Goal: Task Accomplishment & Management: Manage account settings

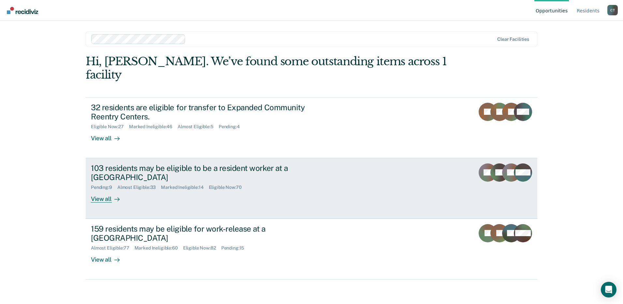
click at [310, 178] on div "103 residents may be eligible to be a resident worker at a Community Reentry Ce…" at bounding box center [213, 182] width 244 height 39
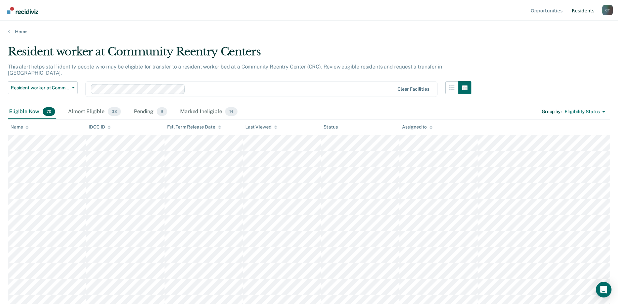
click at [584, 13] on link "Resident s" at bounding box center [583, 10] width 25 height 21
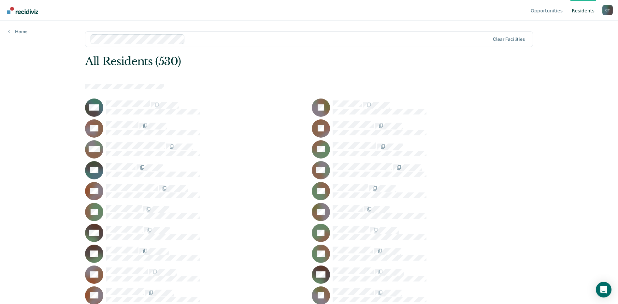
scroll to position [744, 0]
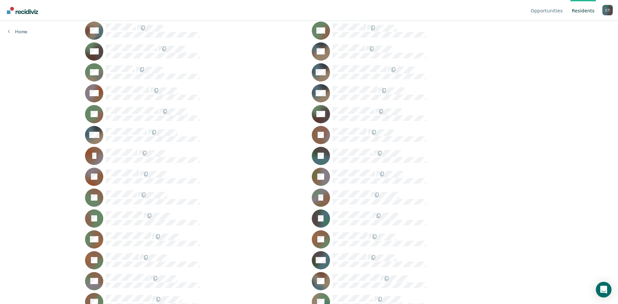
click at [123, 148] on div "JI" at bounding box center [195, 156] width 221 height 18
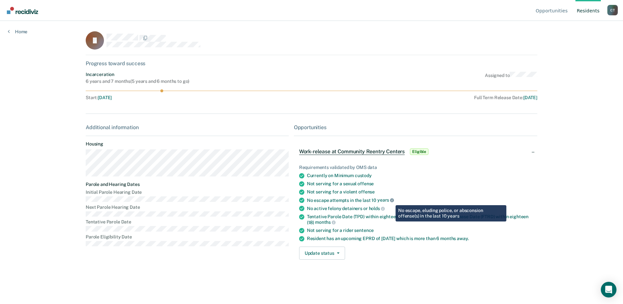
click at [391, 200] on icon at bounding box center [392, 200] width 4 height 4
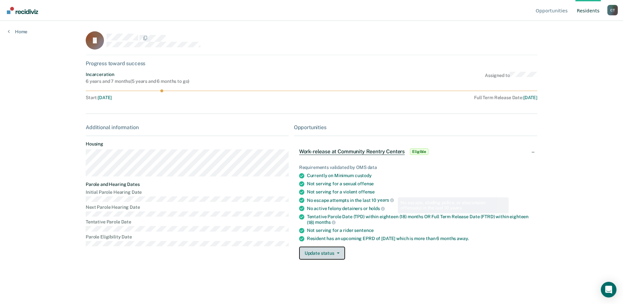
click at [324, 254] on button "Update status" at bounding box center [322, 252] width 46 height 13
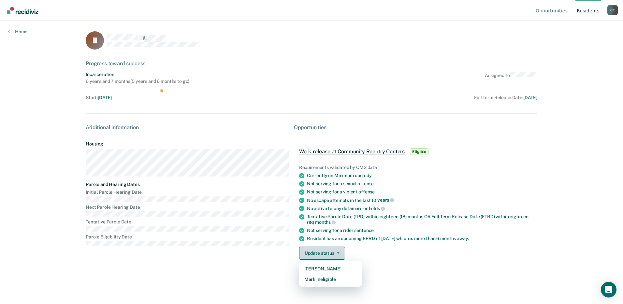
click at [324, 254] on button "Update status" at bounding box center [322, 252] width 46 height 13
click at [324, 256] on button "Update status" at bounding box center [322, 252] width 46 height 13
click at [319, 280] on button "Mark Ineligible" at bounding box center [330, 279] width 63 height 10
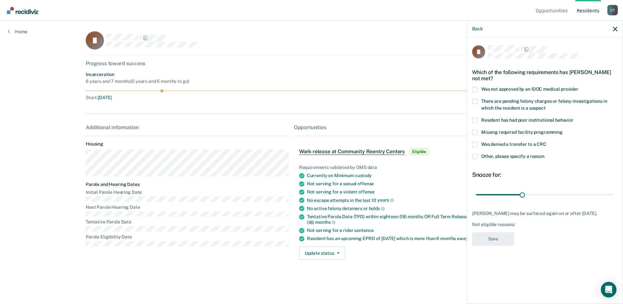
click at [474, 158] on span at bounding box center [474, 156] width 5 height 5
click at [544, 154] on input "Other, please specify a reason" at bounding box center [544, 154] width 0 height 0
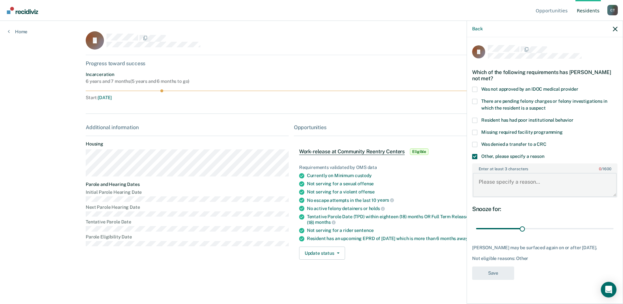
click at [495, 183] on textarea "Enter at least 3 characters 0 / 1600" at bounding box center [545, 185] width 144 height 24
drag, startPoint x: 521, startPoint y: 229, endPoint x: 616, endPoint y: 228, distance: 95.1
type input "180"
click at [614, 228] on input "range" at bounding box center [544, 228] width 137 height 11
click at [503, 185] on textarea "Enter at least 3 characters 0 / 1600" at bounding box center [545, 185] width 144 height 24
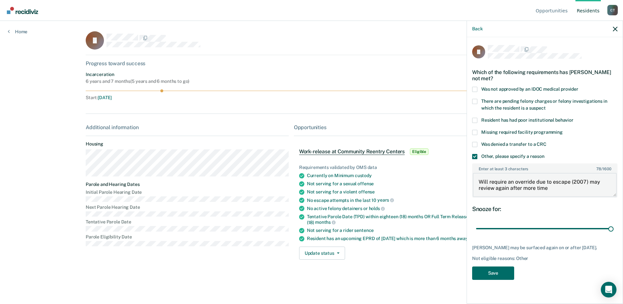
click at [553, 181] on textarea "Will require an override due to escape (2007) may review again after more time" at bounding box center [545, 185] width 144 height 24
drag, startPoint x: 588, startPoint y: 188, endPoint x: 468, endPoint y: 170, distance: 122.2
click at [468, 170] on div "JI Which of the following requirements has [PERSON_NAME] not met? Was not appro…" at bounding box center [545, 169] width 156 height 265
type textarea "Will require an override due to non secure escape (2007) may review again after…"
click at [496, 272] on button "Save" at bounding box center [493, 272] width 42 height 13
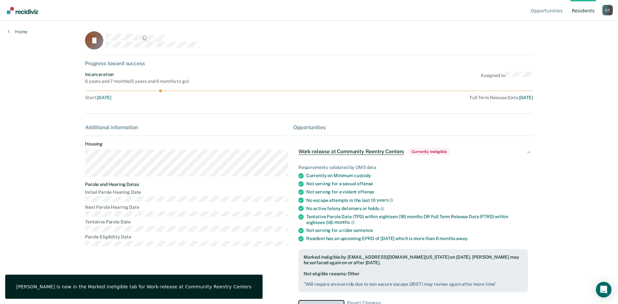
scroll to position [9, 0]
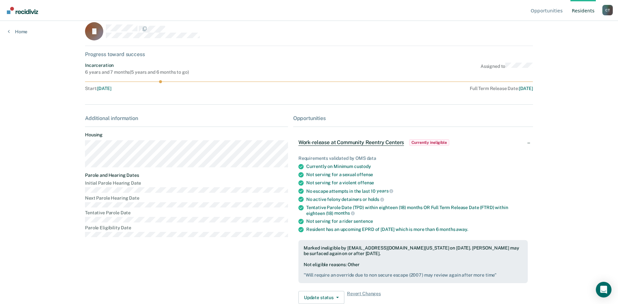
click at [581, 12] on link "Resident s" at bounding box center [583, 10] width 25 height 21
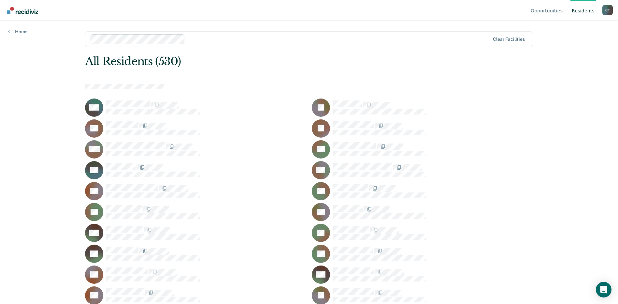
scroll to position [2162, 0]
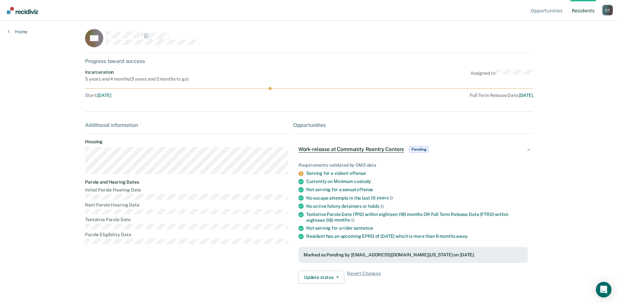
scroll to position [3, 0]
click at [324, 275] on button "Update status" at bounding box center [321, 276] width 46 height 13
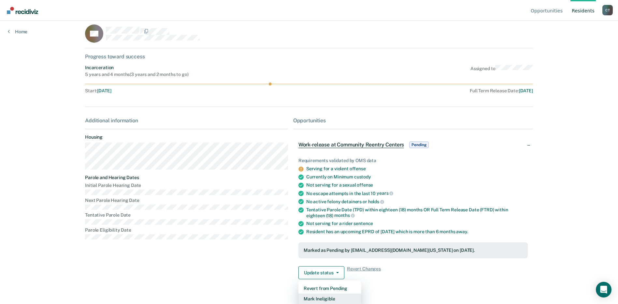
click at [312, 298] on button "Mark Ineligible" at bounding box center [329, 298] width 63 height 10
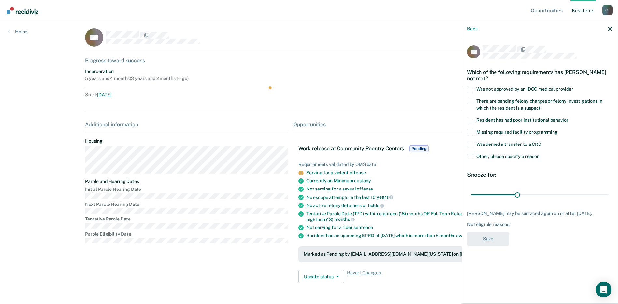
scroll to position [3, 0]
click at [472, 155] on span at bounding box center [469, 156] width 5 height 5
click at [540, 154] on input "Other, please specify a reason" at bounding box center [540, 154] width 0 height 0
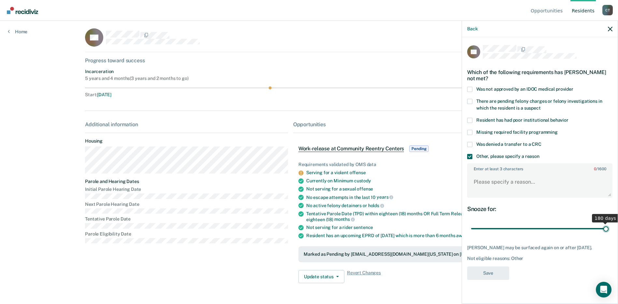
drag, startPoint x: 518, startPoint y: 228, endPoint x: 616, endPoint y: 233, distance: 98.5
type input "180"
click at [609, 233] on input "range" at bounding box center [539, 228] width 137 height 11
click at [541, 188] on textarea "Enter at least 3 characters 0 / 1600" at bounding box center [540, 185] width 144 height 24
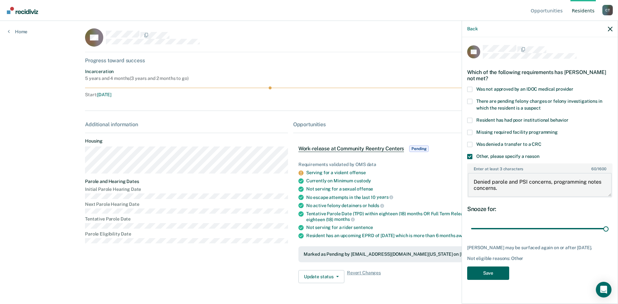
type textarea "Denied parole and PSI concerns, programming notes concerns."
click at [478, 271] on button "Save" at bounding box center [488, 272] width 42 height 13
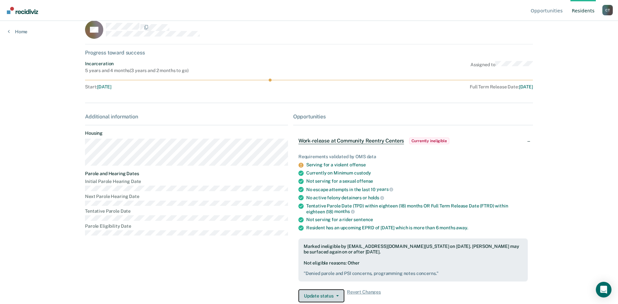
scroll to position [0, 0]
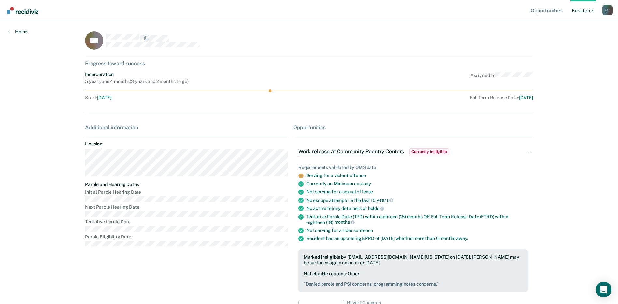
click at [18, 33] on link "Home" at bounding box center [18, 32] width 20 height 6
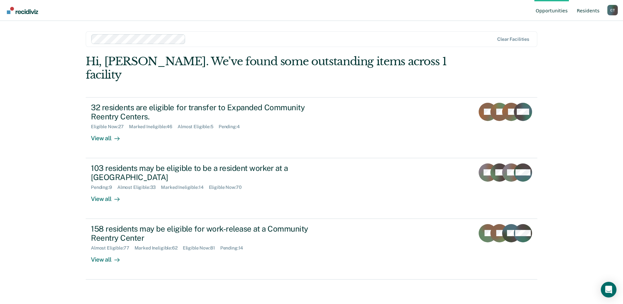
click at [586, 11] on link "Resident s" at bounding box center [587, 10] width 25 height 21
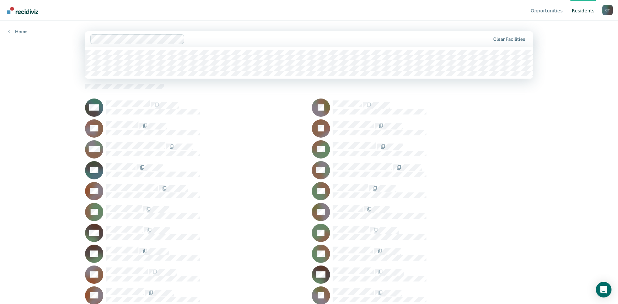
click at [232, 41] on div at bounding box center [338, 38] width 303 height 7
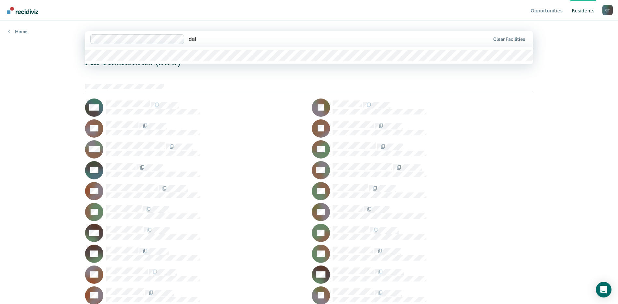
type input "[US_STATE]"
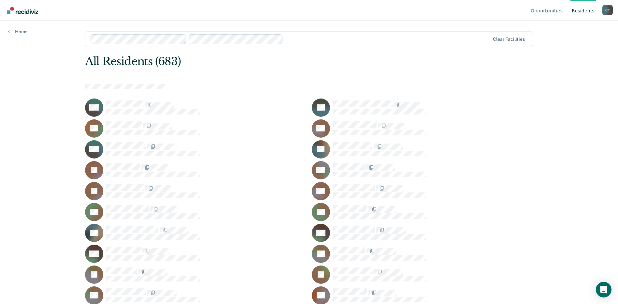
scroll to position [3684, 0]
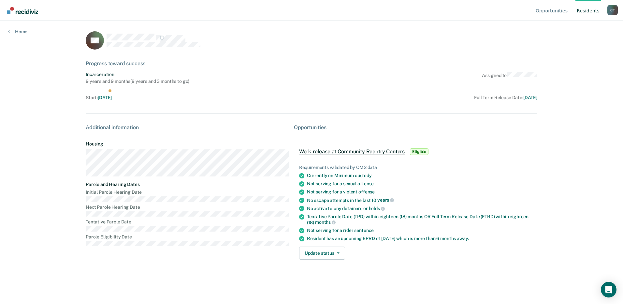
click at [333, 148] on span "Work-release at Community Reentry Centers" at bounding box center [352, 151] width 106 height 7
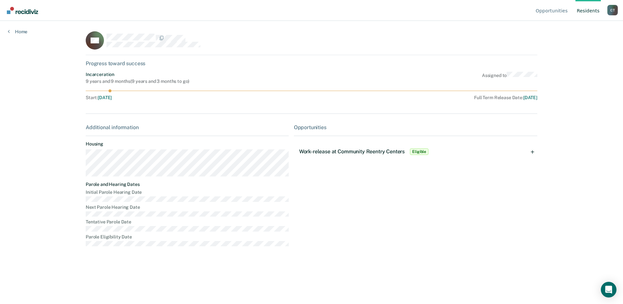
click at [333, 148] on span "Work-release at Community Reentry Centers" at bounding box center [352, 151] width 106 height 6
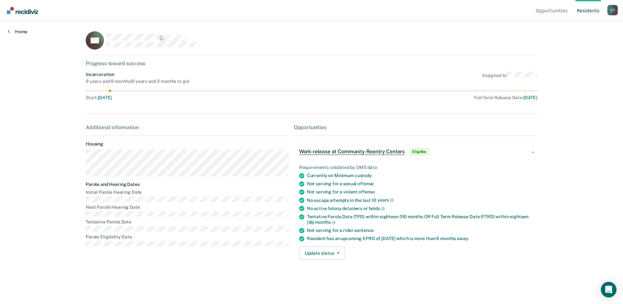
click at [26, 33] on link "Home" at bounding box center [18, 32] width 20 height 6
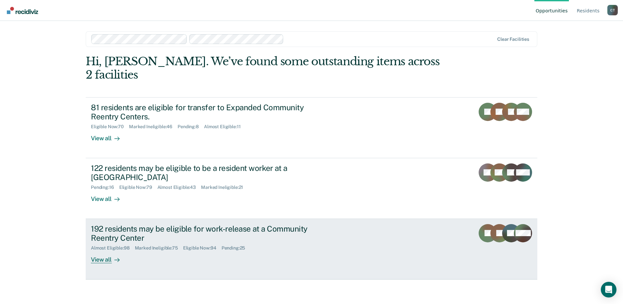
click at [309, 229] on div "192 residents may be eligible for work-release at a Community Reentry Center" at bounding box center [205, 233] width 229 height 19
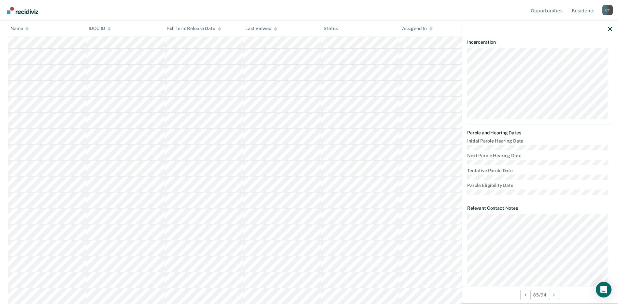
scroll to position [642, 0]
click at [577, 7] on link "Resident s" at bounding box center [583, 10] width 25 height 21
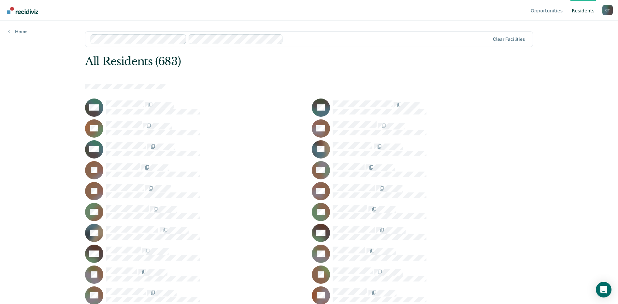
scroll to position [7230, 0]
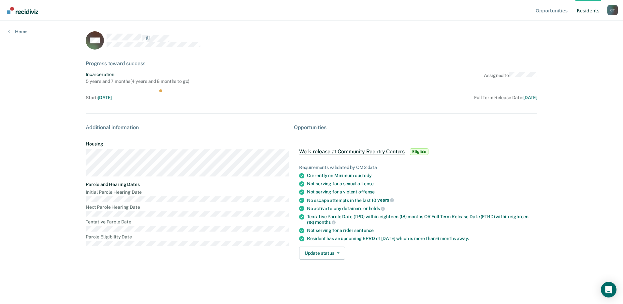
click at [356, 149] on span "Work-release at Community Reentry Centers" at bounding box center [352, 151] width 106 height 7
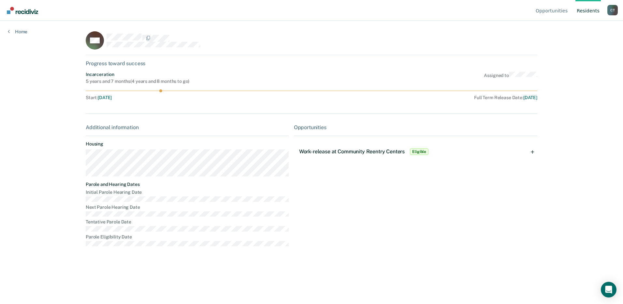
click at [356, 149] on span "Work-release at Community Reentry Centers" at bounding box center [352, 151] width 106 height 6
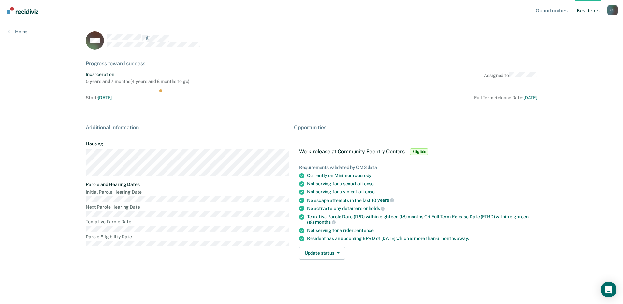
click at [17, 28] on div "Home" at bounding box center [17, 28] width 35 height 14
click at [17, 32] on link "Home" at bounding box center [18, 32] width 20 height 6
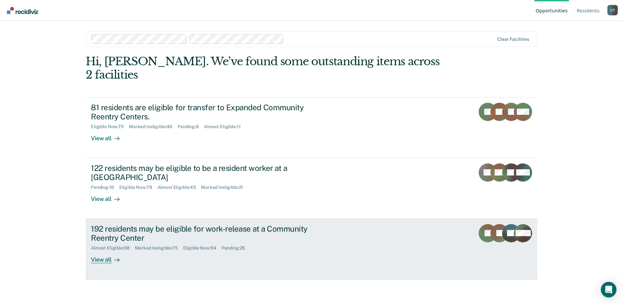
click at [317, 243] on div "192 residents may be eligible for work-release at a Community Reentry Center Al…" at bounding box center [213, 243] width 244 height 39
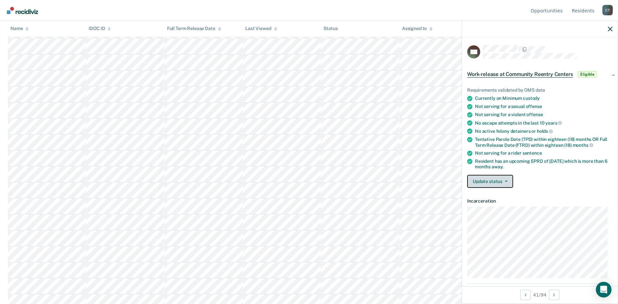
click at [497, 183] on button "Update status" at bounding box center [490, 181] width 46 height 13
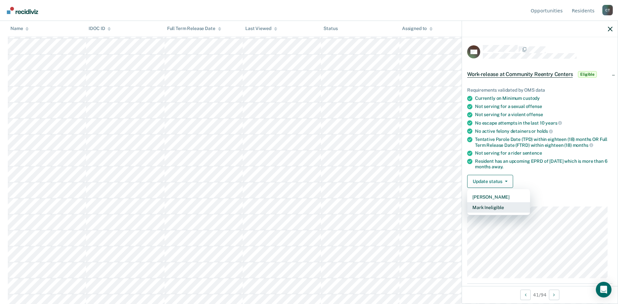
click at [492, 207] on button "Mark Ineligible" at bounding box center [498, 207] width 63 height 10
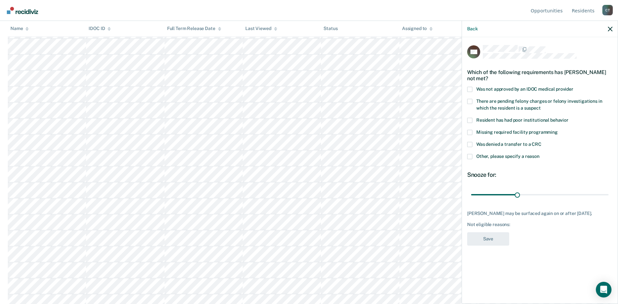
click at [469, 155] on span at bounding box center [469, 156] width 5 height 5
click at [540, 154] on input "Other, please specify a reason" at bounding box center [540, 154] width 0 height 0
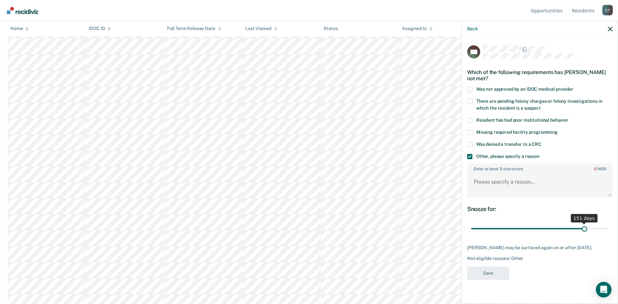
drag, startPoint x: 517, startPoint y: 227, endPoint x: 585, endPoint y: 229, distance: 67.8
click at [585, 229] on input "range" at bounding box center [539, 228] width 137 height 11
type input "150"
click at [584, 229] on input "range" at bounding box center [539, 228] width 137 height 11
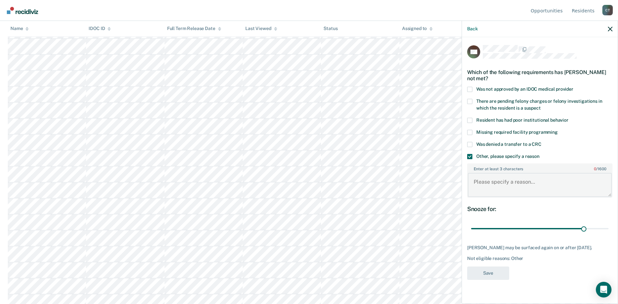
click at [510, 182] on textarea "Enter at least 3 characters 0 / 1600" at bounding box center [540, 185] width 144 height 24
type textarea "J"
type textarea "Snooze due to just in"
click at [496, 272] on button "Save" at bounding box center [488, 272] width 42 height 13
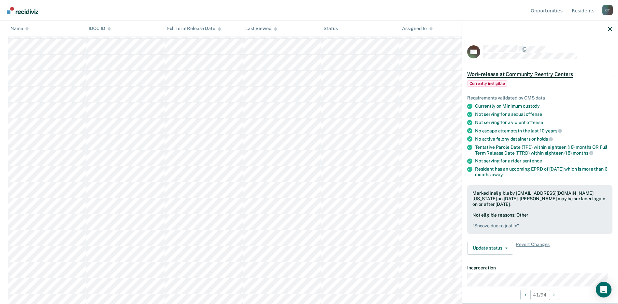
click at [613, 30] on div at bounding box center [540, 29] width 156 height 16
click at [607, 31] on div at bounding box center [540, 29] width 156 height 16
click at [610, 29] on icon "button" at bounding box center [610, 29] width 5 height 5
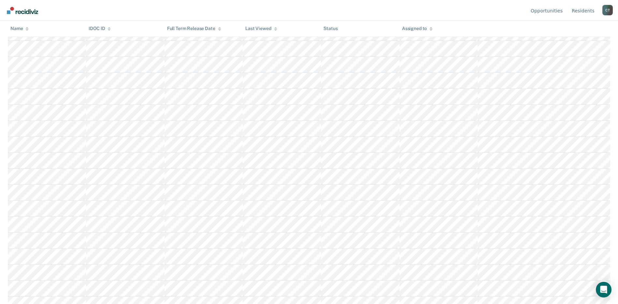
scroll to position [428, 0]
click at [581, 12] on link "Resident s" at bounding box center [583, 10] width 25 height 21
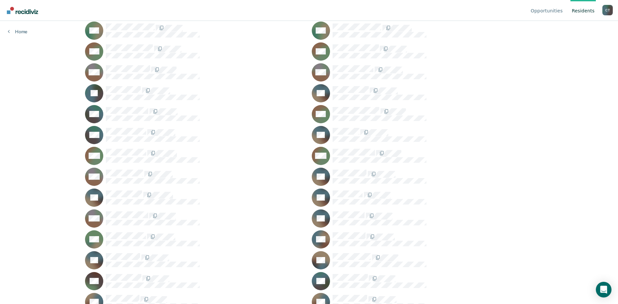
scroll to position [5624, 0]
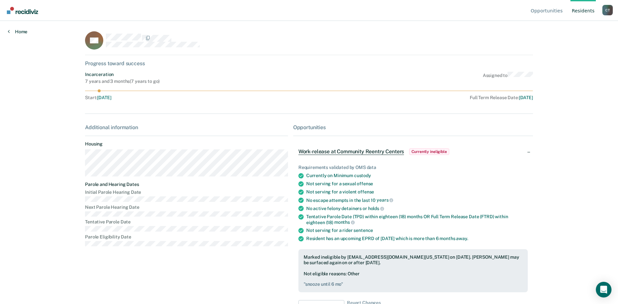
click at [15, 31] on link "Home" at bounding box center [18, 32] width 20 height 6
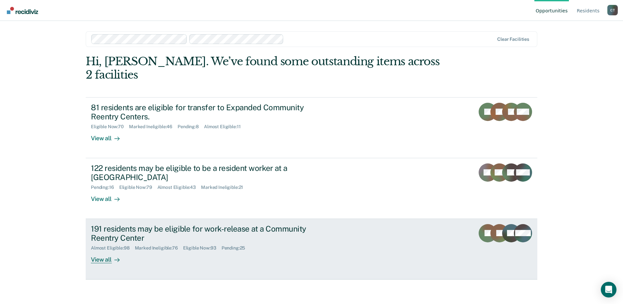
click at [268, 227] on div "191 residents may be eligible for work-release at a Community Reentry Center" at bounding box center [205, 233] width 229 height 19
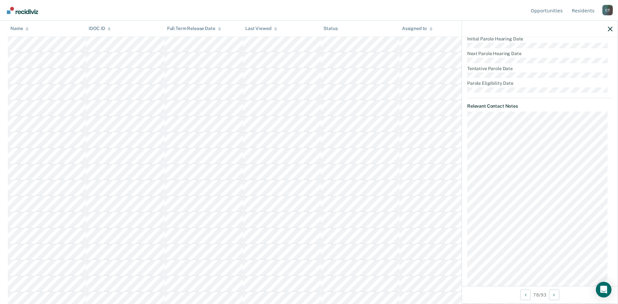
scroll to position [107, 0]
click at [582, 10] on link "Resident s" at bounding box center [583, 10] width 25 height 21
